Goal: Task Accomplishment & Management: Use online tool/utility

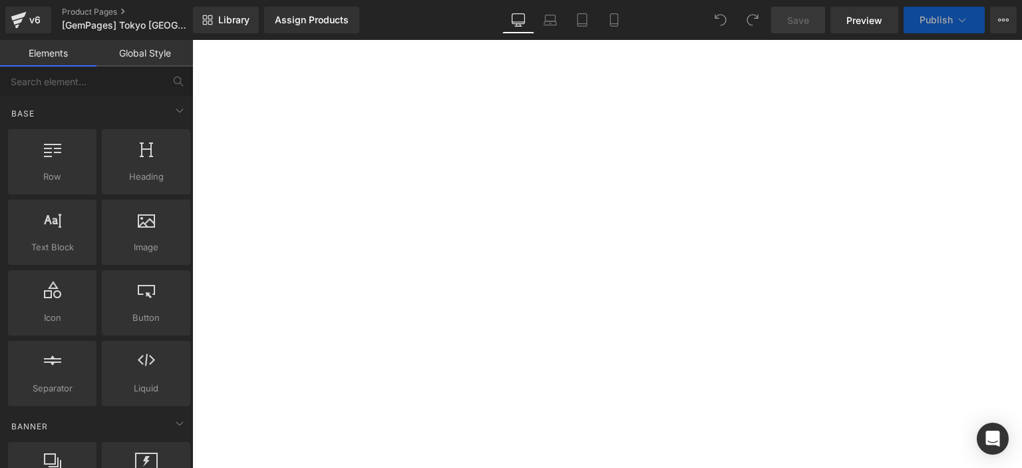
scroll to position [149, 0]
click at [93, 7] on link "Product Pages" at bounding box center [138, 12] width 153 height 11
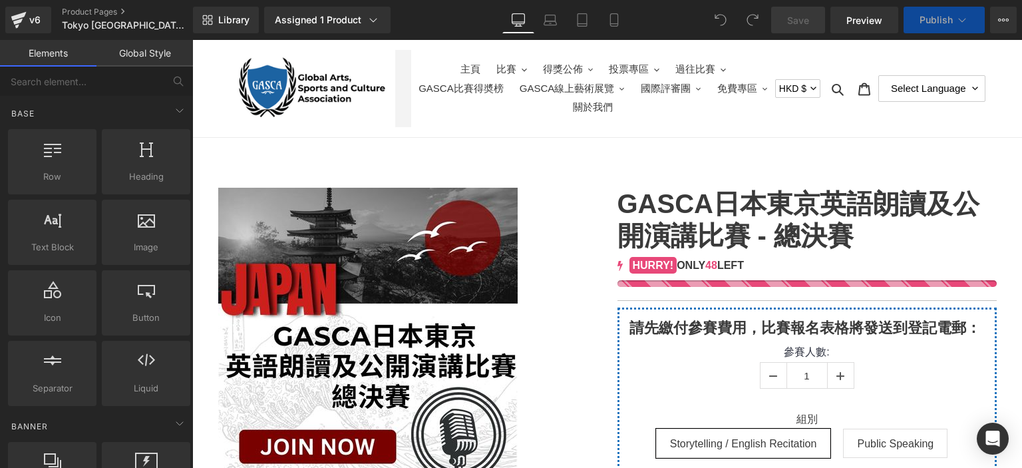
click at [357, 10] on link "Assigned 1 Product" at bounding box center [327, 20] width 126 height 27
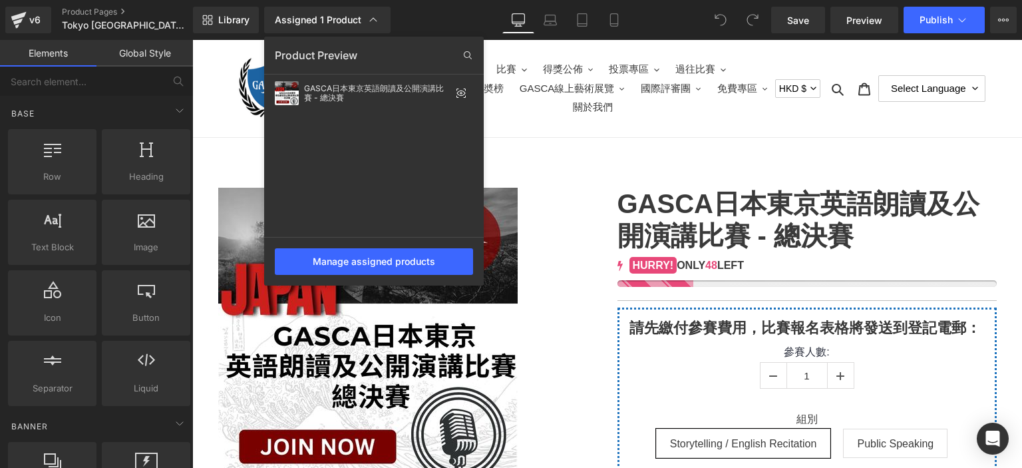
click at [551, 155] on div at bounding box center [607, 254] width 830 height 428
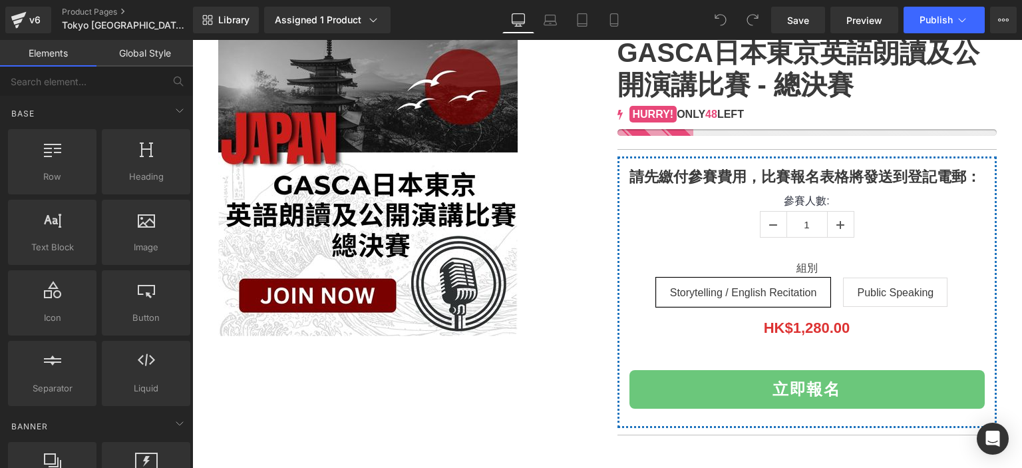
scroll to position [152, 0]
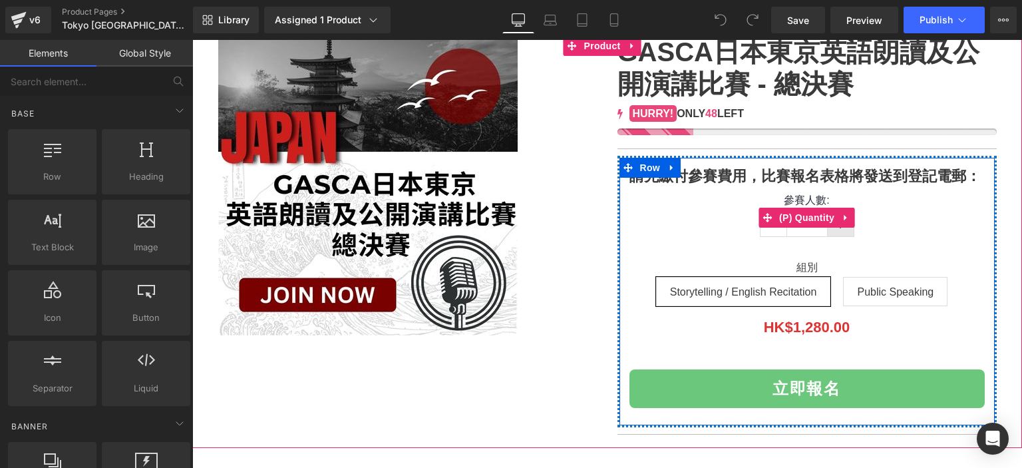
click at [841, 228] on link at bounding box center [840, 223] width 27 height 25
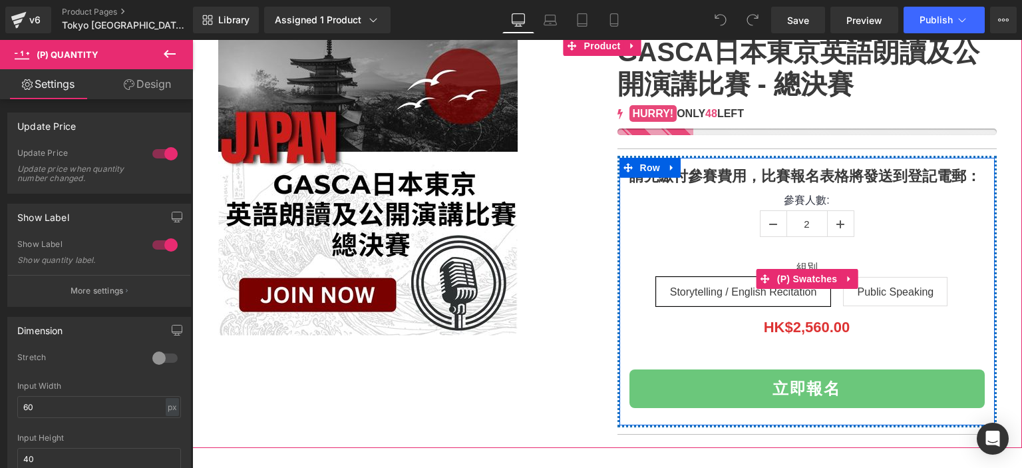
click at [867, 293] on span "Public Speaking" at bounding box center [895, 291] width 77 height 28
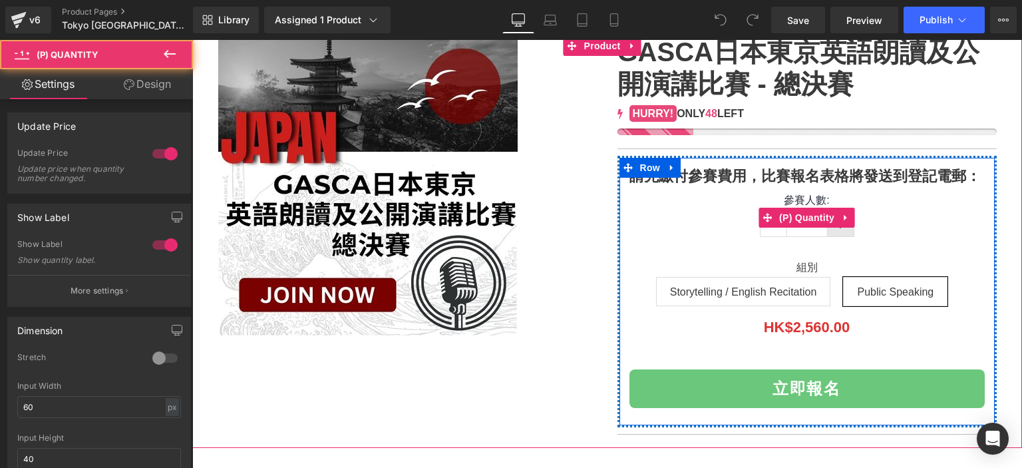
click at [836, 228] on span at bounding box center [840, 224] width 8 height 13
type input "3"
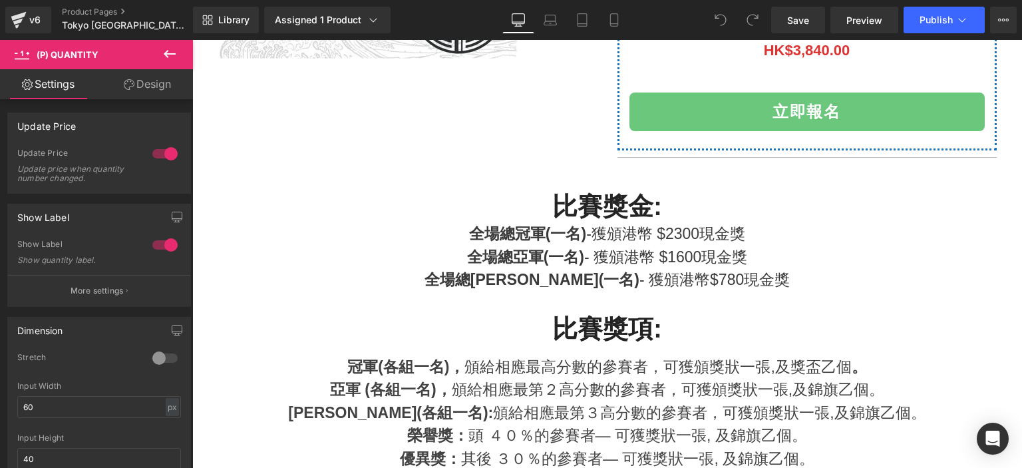
scroll to position [521, 0]
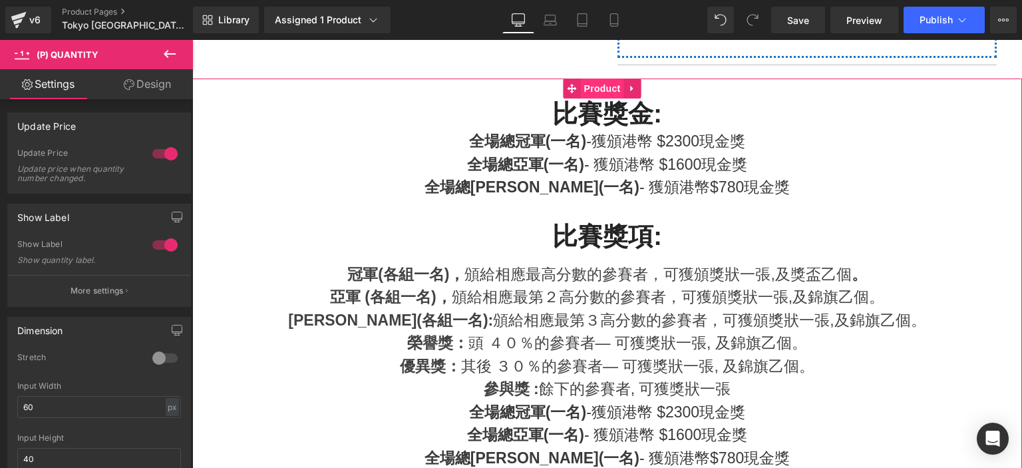
click at [592, 88] on span "Product" at bounding box center [602, 88] width 43 height 20
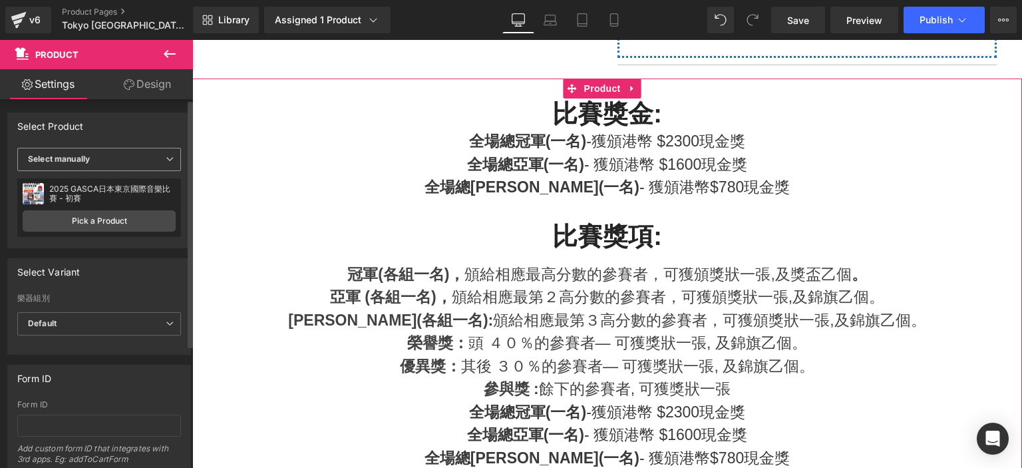
click at [101, 162] on span "Select manually" at bounding box center [99, 159] width 164 height 23
click at [112, 176] on div "Display by assigned product" at bounding box center [91, 180] width 108 height 9
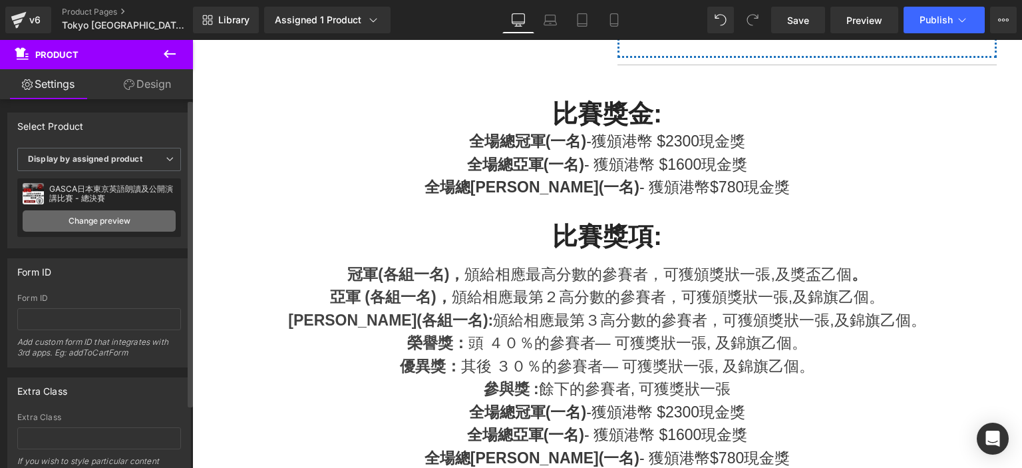
click at [134, 216] on link "Change preview" at bounding box center [99, 220] width 153 height 21
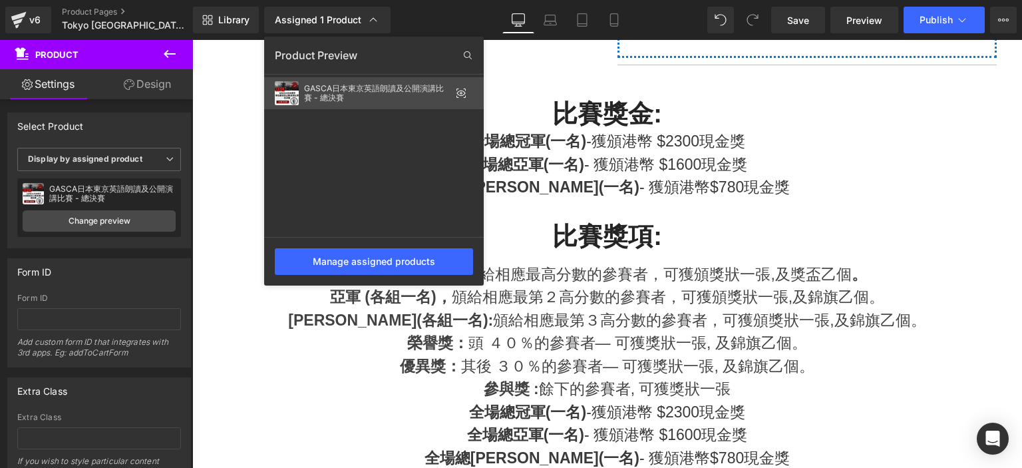
click at [404, 96] on div "GASCA日本東京英語朗讀及公開演講比賽 - 總決賽" at bounding box center [377, 93] width 146 height 19
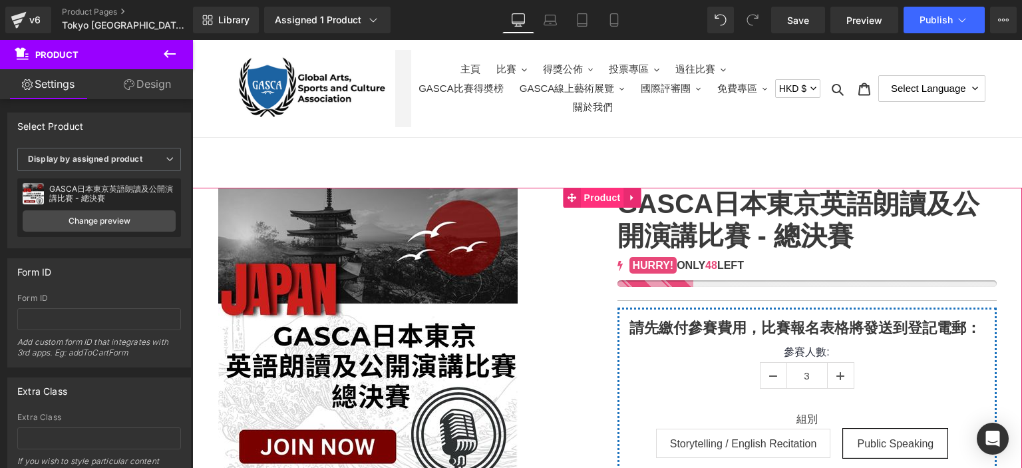
click at [601, 191] on span "Product" at bounding box center [602, 198] width 43 height 20
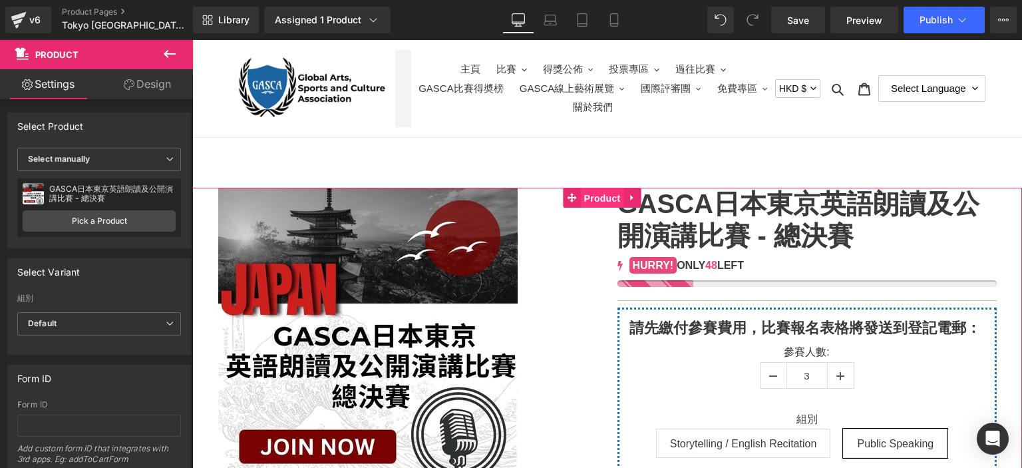
click at [600, 202] on span "Product" at bounding box center [602, 198] width 43 height 20
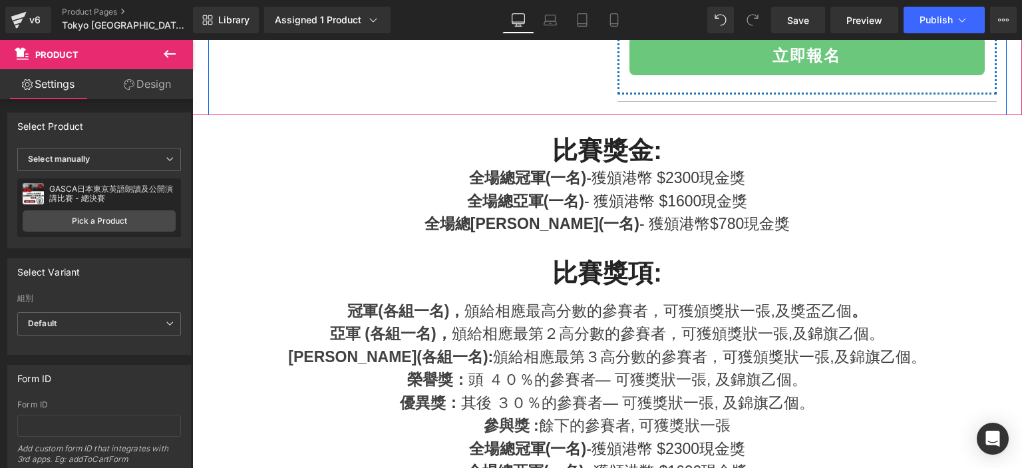
scroll to position [508, 0]
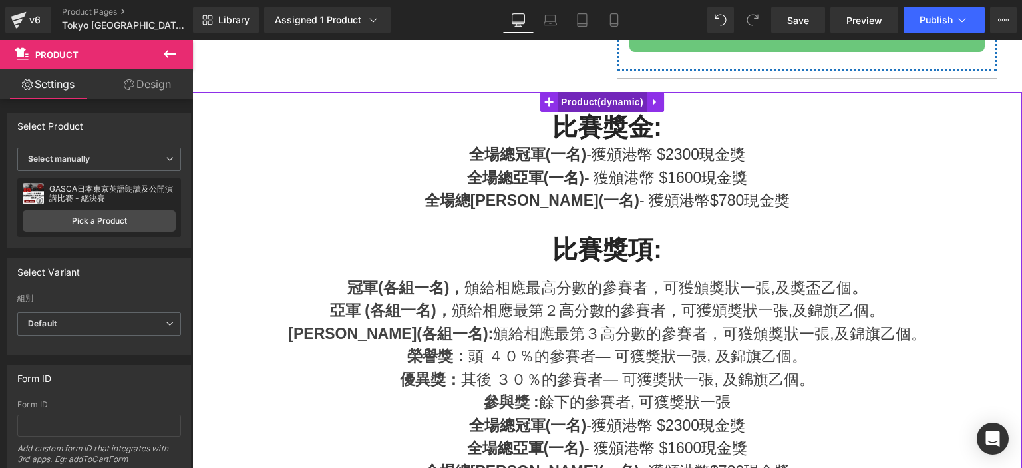
click at [601, 103] on span "Product" at bounding box center [601, 102] width 89 height 20
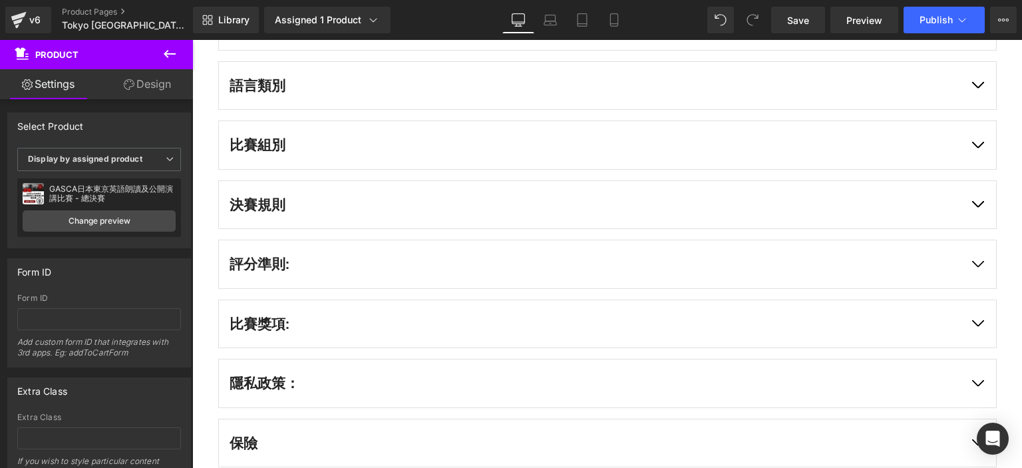
scroll to position [4822, 0]
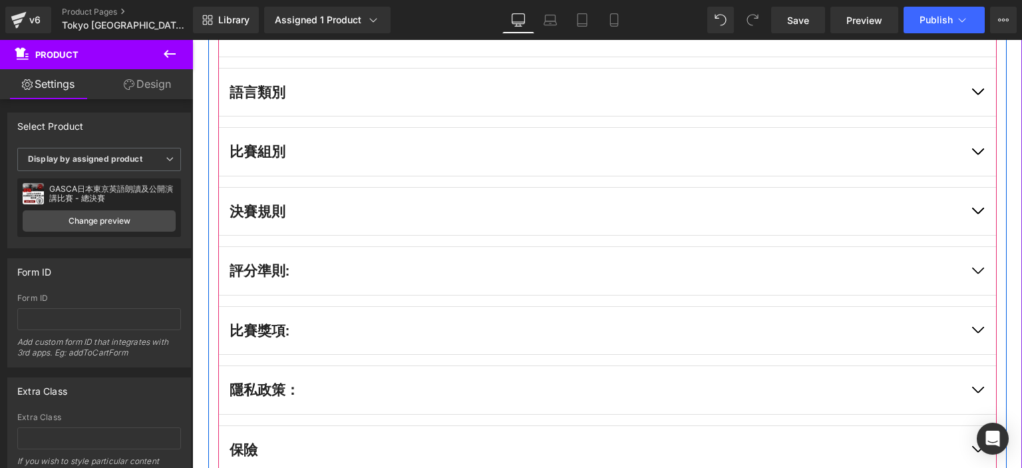
click at [379, 154] on div "比賽組別" at bounding box center [594, 151] width 728 height 21
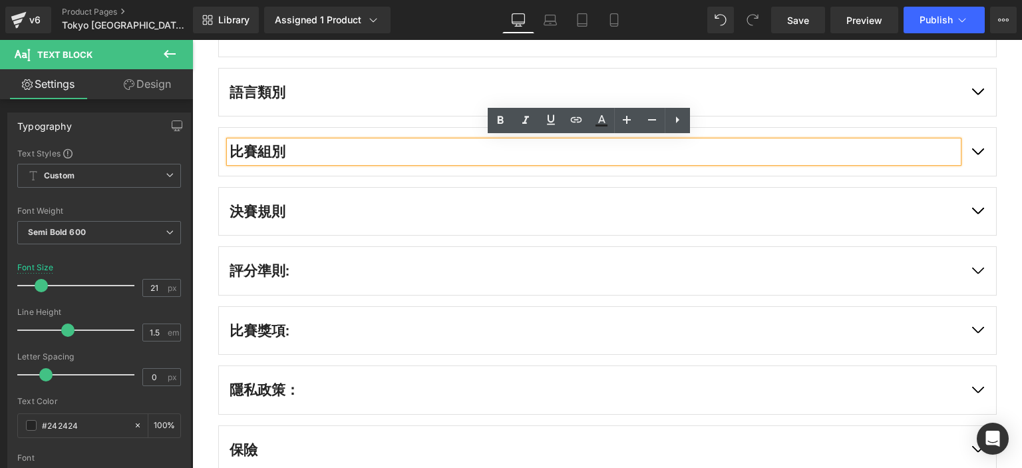
click at [974, 146] on button "button" at bounding box center [977, 152] width 37 height 48
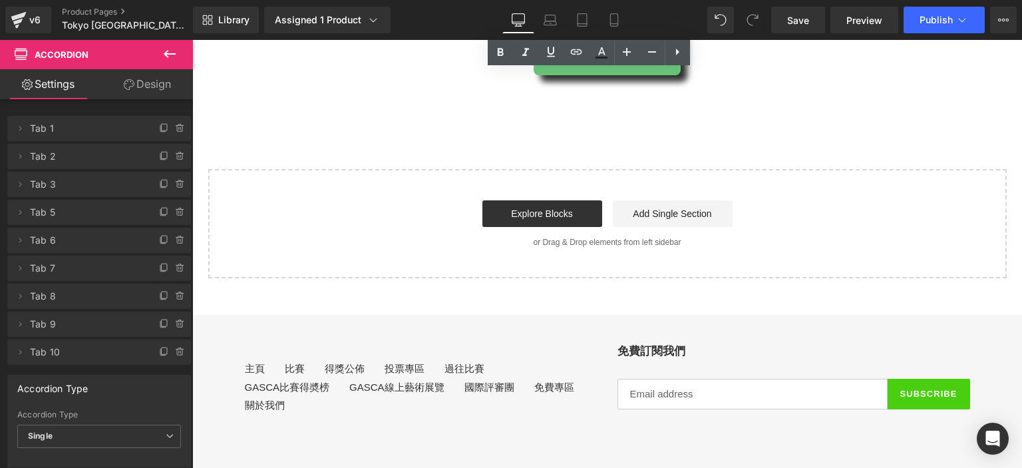
scroll to position [5765, 0]
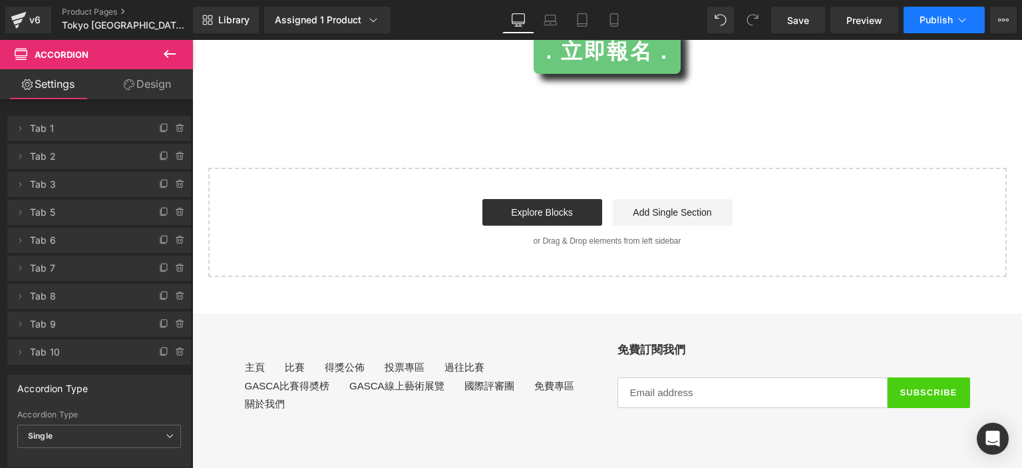
click at [927, 23] on span "Publish" at bounding box center [935, 20] width 33 height 11
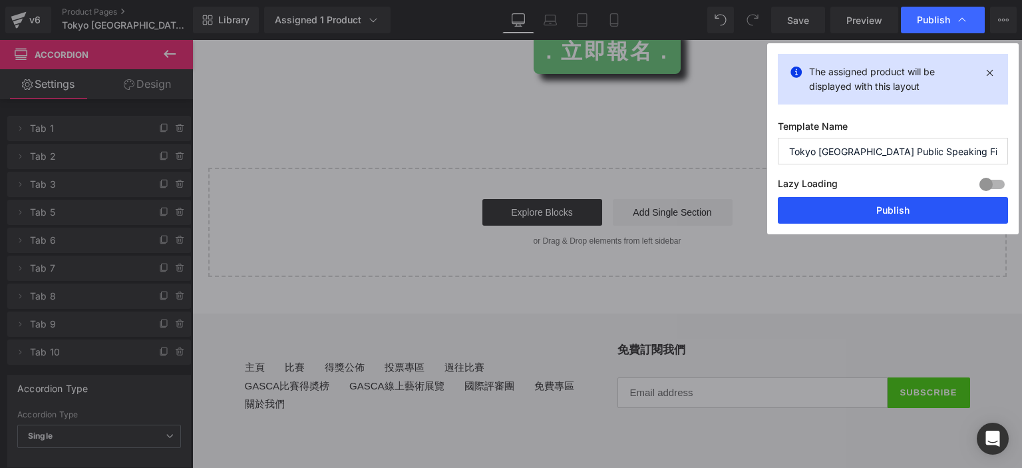
click at [846, 208] on button "Publish" at bounding box center [893, 210] width 230 height 27
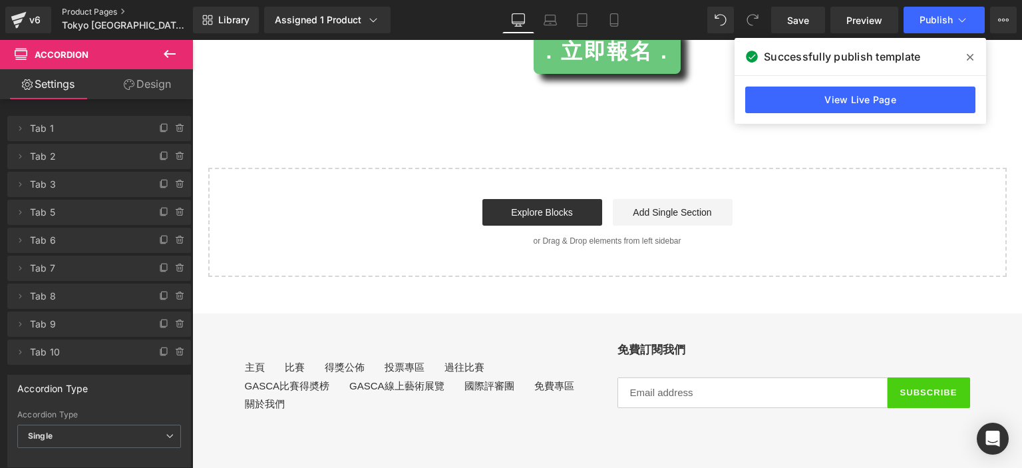
click at [88, 13] on link "Product Pages" at bounding box center [138, 12] width 153 height 11
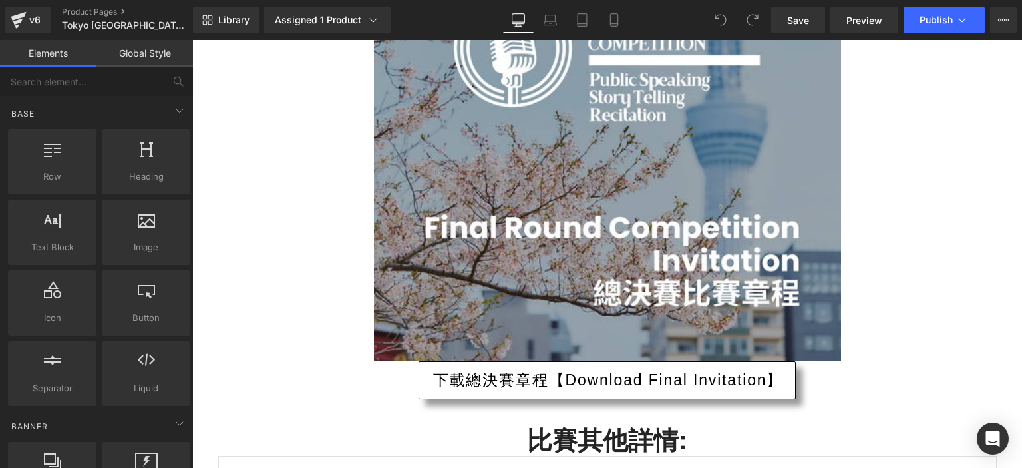
scroll to position [4372, 0]
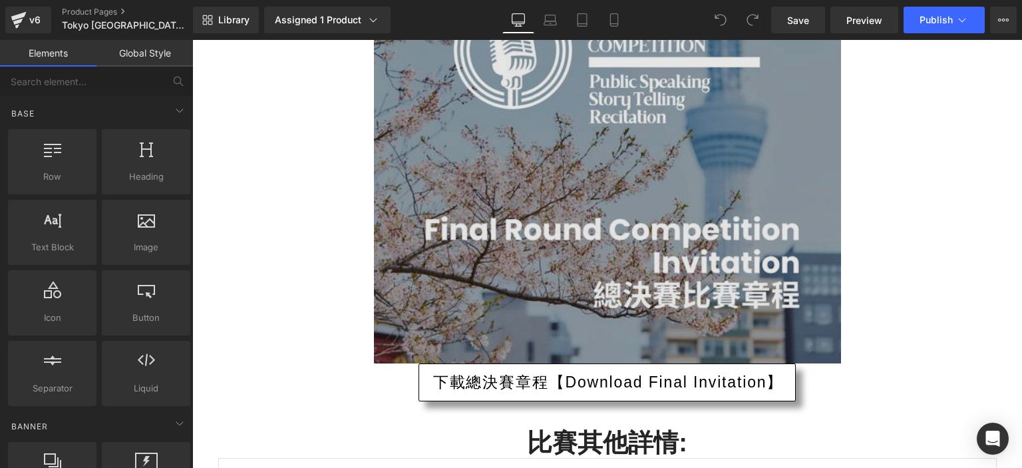
click at [552, 180] on img at bounding box center [607, 33] width 467 height 660
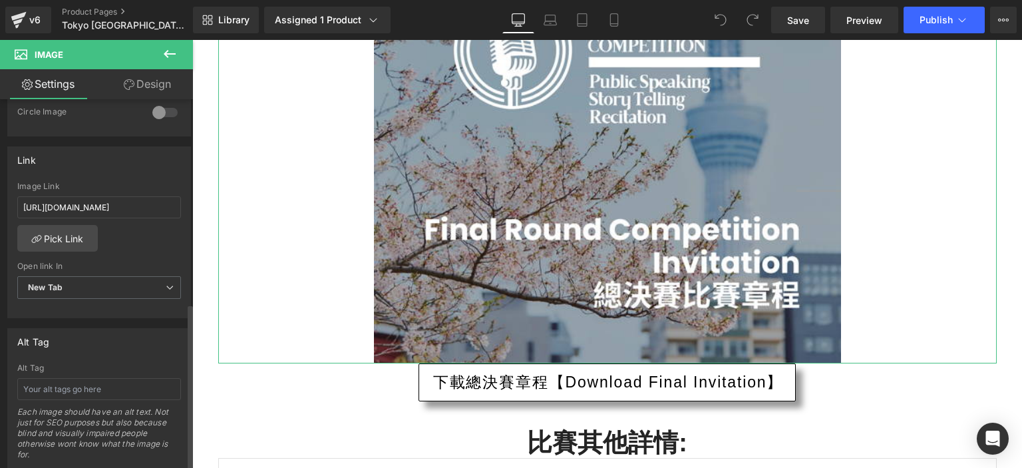
scroll to position [536, 0]
click at [110, 210] on input "[URL][DOMAIN_NAME]" at bounding box center [99, 208] width 164 height 22
paste input "[URL][DOMAIN_NAME]"
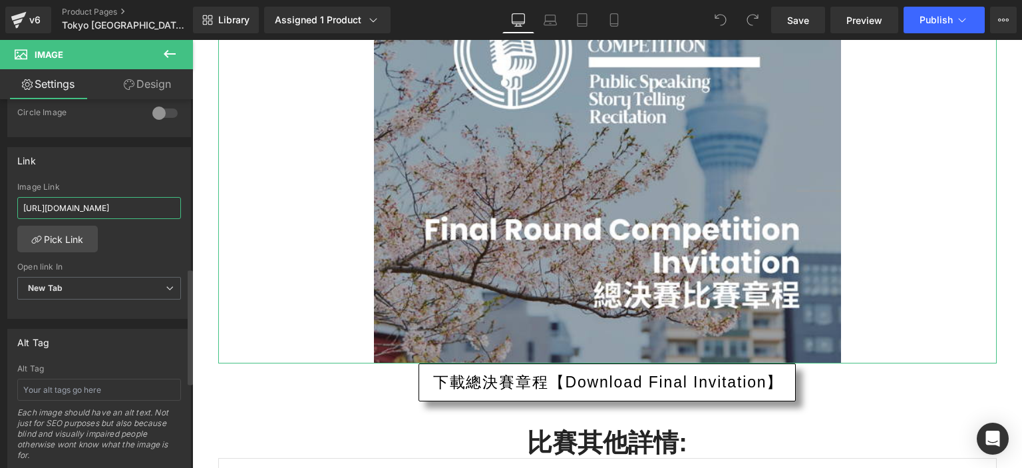
scroll to position [0, 194]
type input "[URL][DOMAIN_NAME]"
click at [164, 245] on div "[URL][DOMAIN_NAME] Image Link [URL][DOMAIN_NAME] Pick Link Current Tab New Tab …" at bounding box center [99, 250] width 182 height 136
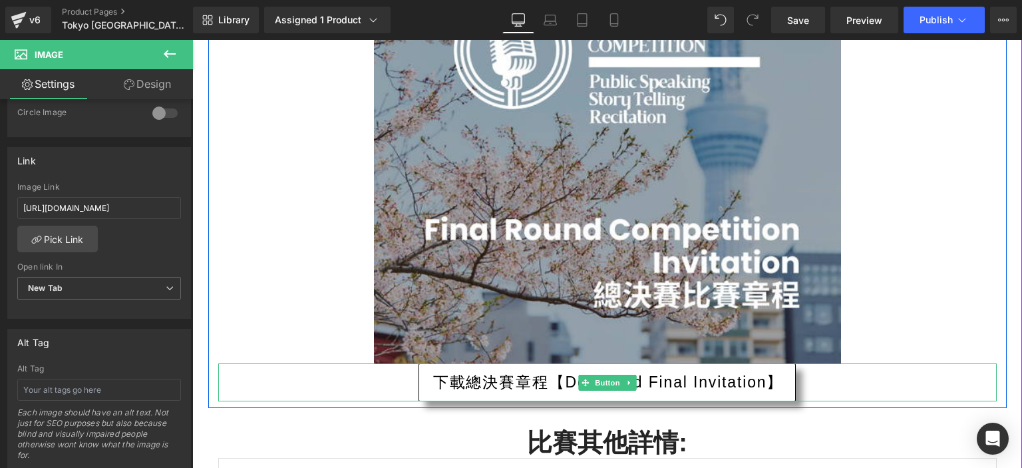
click at [559, 383] on span "下載總決賽章程【Download Final Invitation】" at bounding box center [608, 382] width 351 height 23
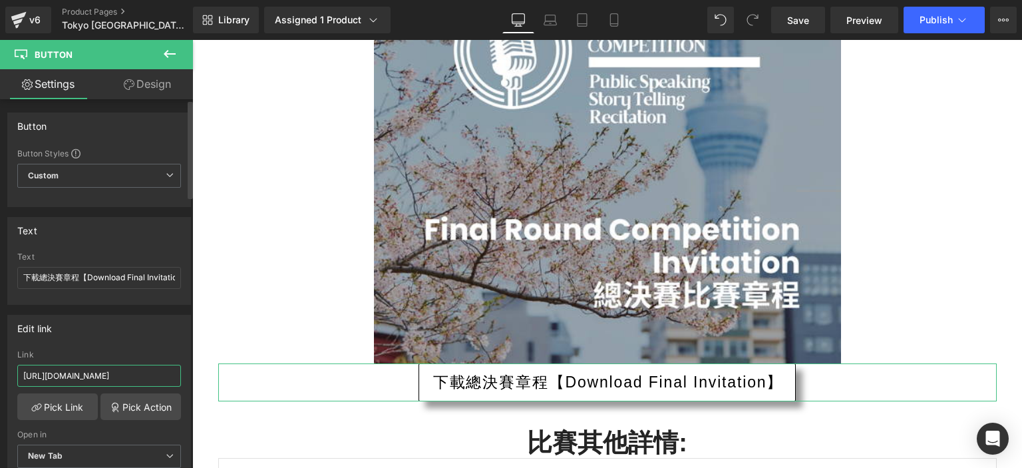
click at [91, 375] on input "[URL][DOMAIN_NAME]" at bounding box center [99, 376] width 164 height 22
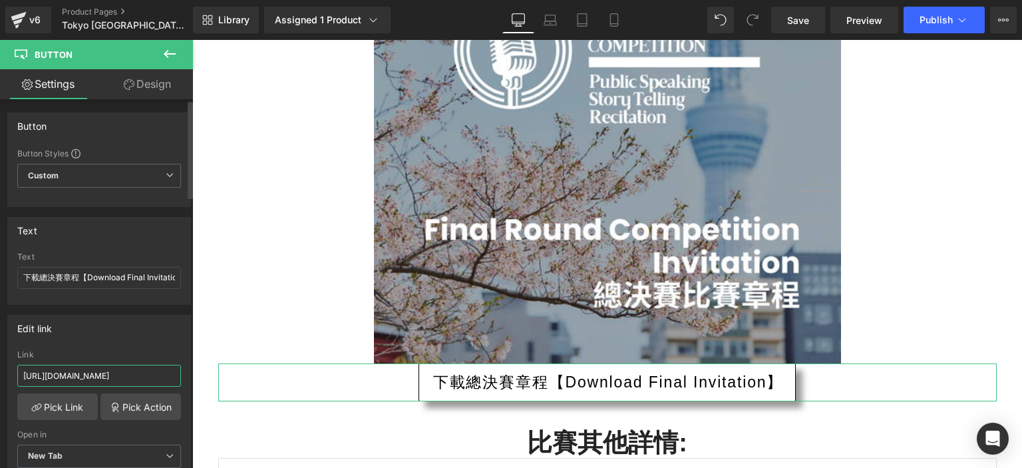
scroll to position [0, 194]
type input "[URL][DOMAIN_NAME]"
click at [170, 335] on div "Edit link" at bounding box center [99, 327] width 182 height 25
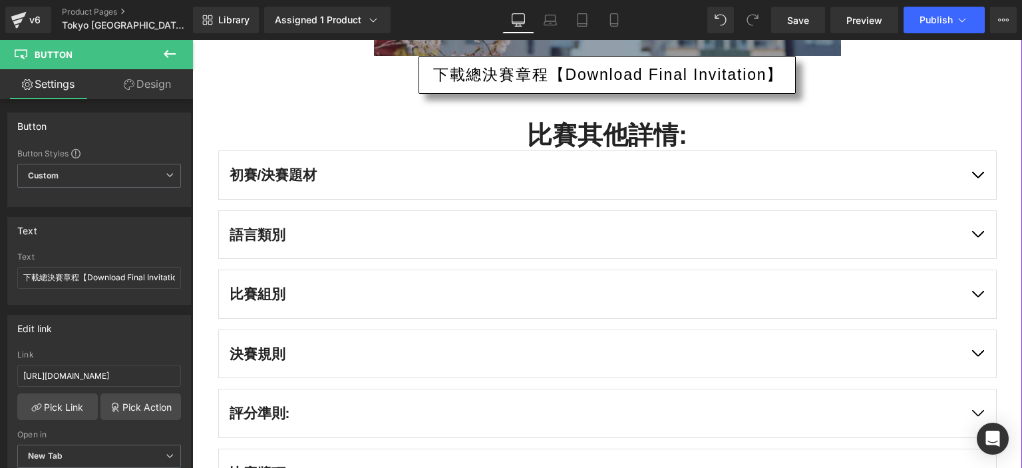
scroll to position [4681, 0]
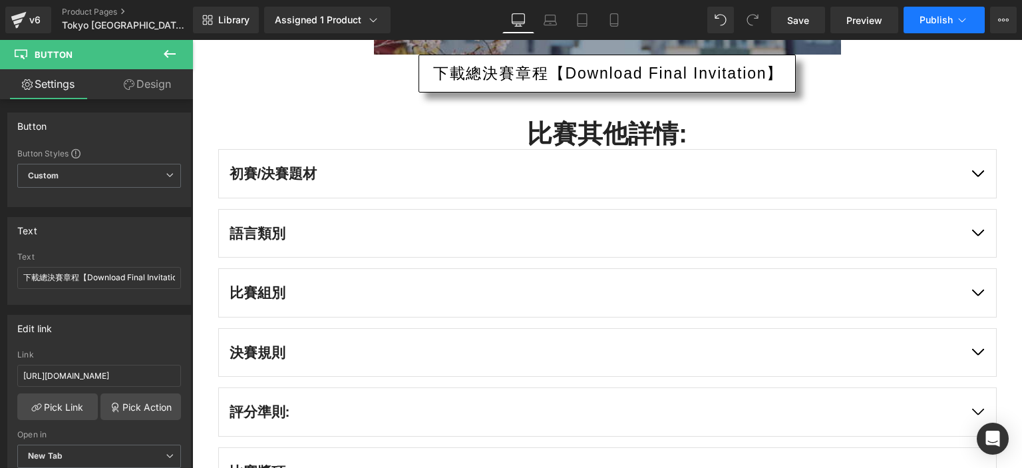
click at [921, 26] on button "Publish" at bounding box center [943, 20] width 81 height 27
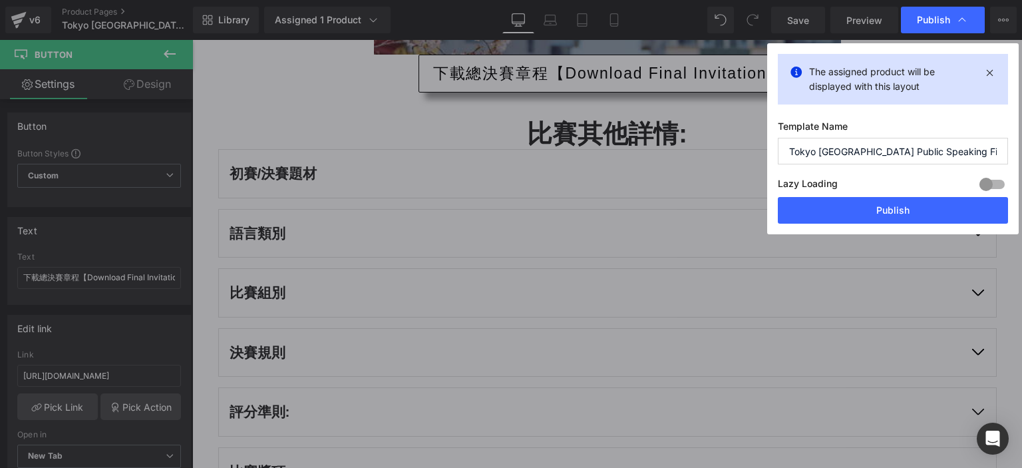
drag, startPoint x: 825, startPoint y: 223, endPoint x: 647, endPoint y: 154, distance: 190.6
click at [825, 223] on button "Publish" at bounding box center [893, 210] width 230 height 27
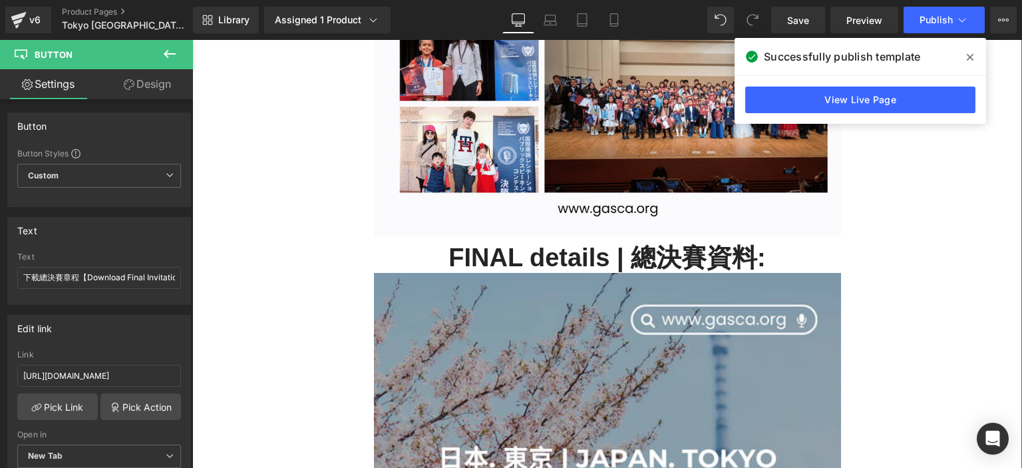
scroll to position [3727, 0]
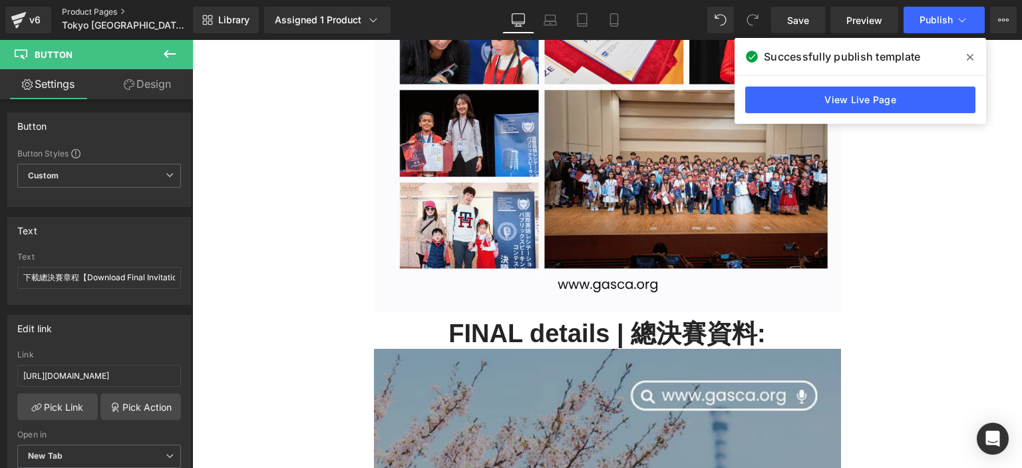
click at [80, 13] on link "Product Pages" at bounding box center [138, 12] width 153 height 11
